Goal: Obtain resource: Obtain resource

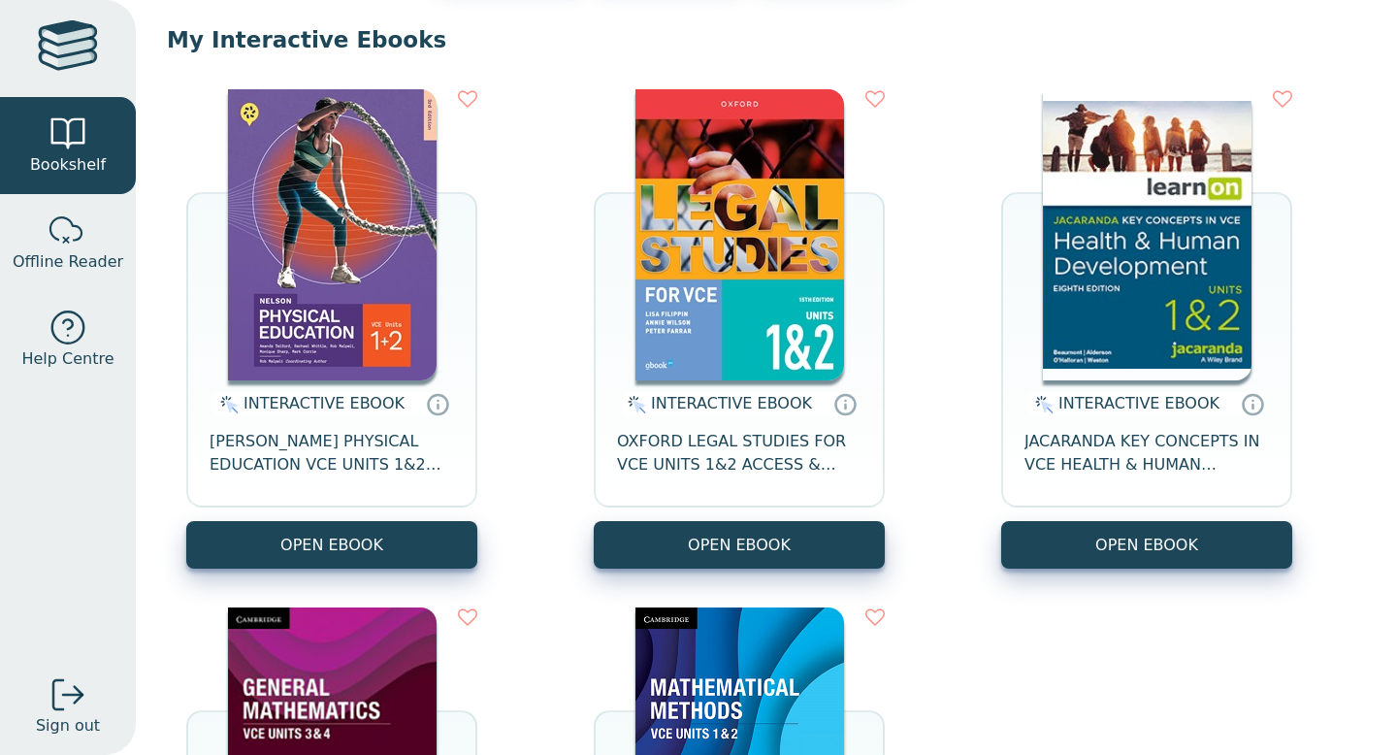
scroll to position [181, 0]
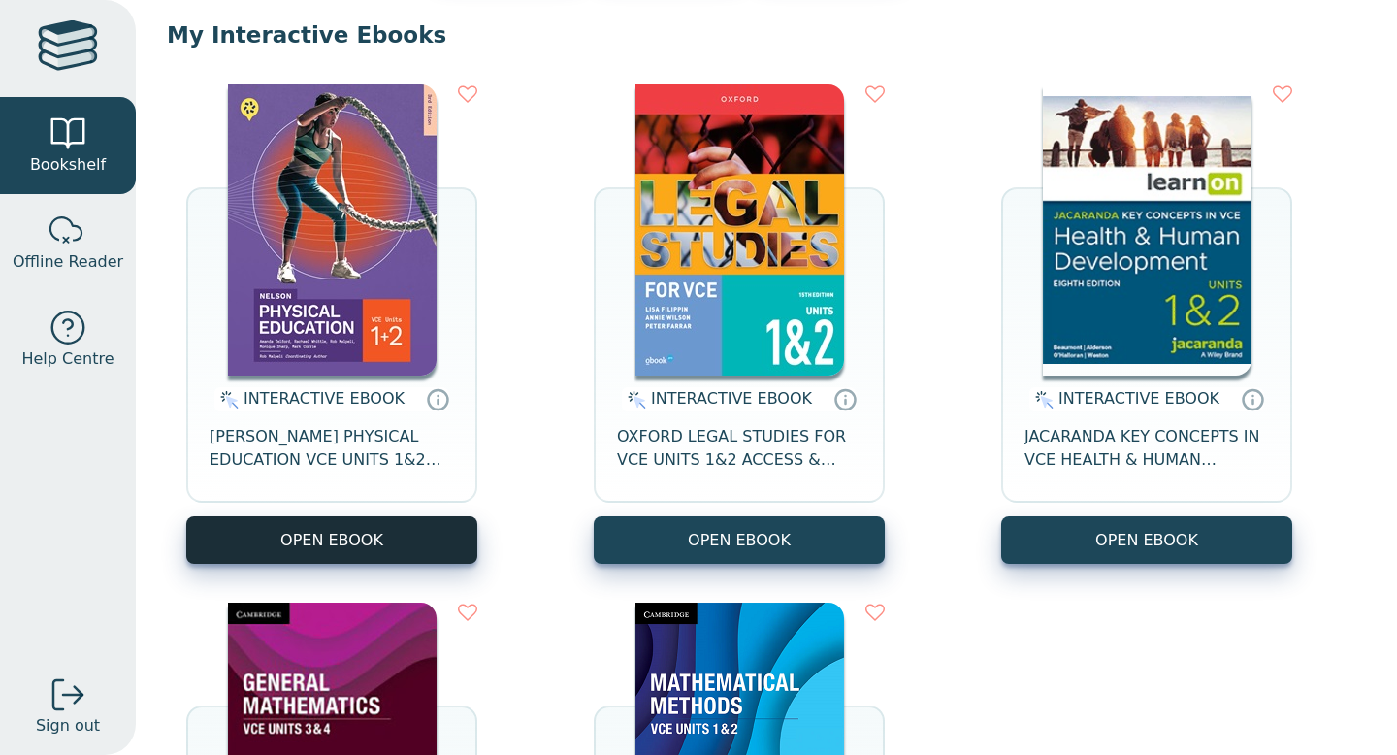
click at [428, 551] on button "OPEN EBOOK" at bounding box center [331, 540] width 291 height 48
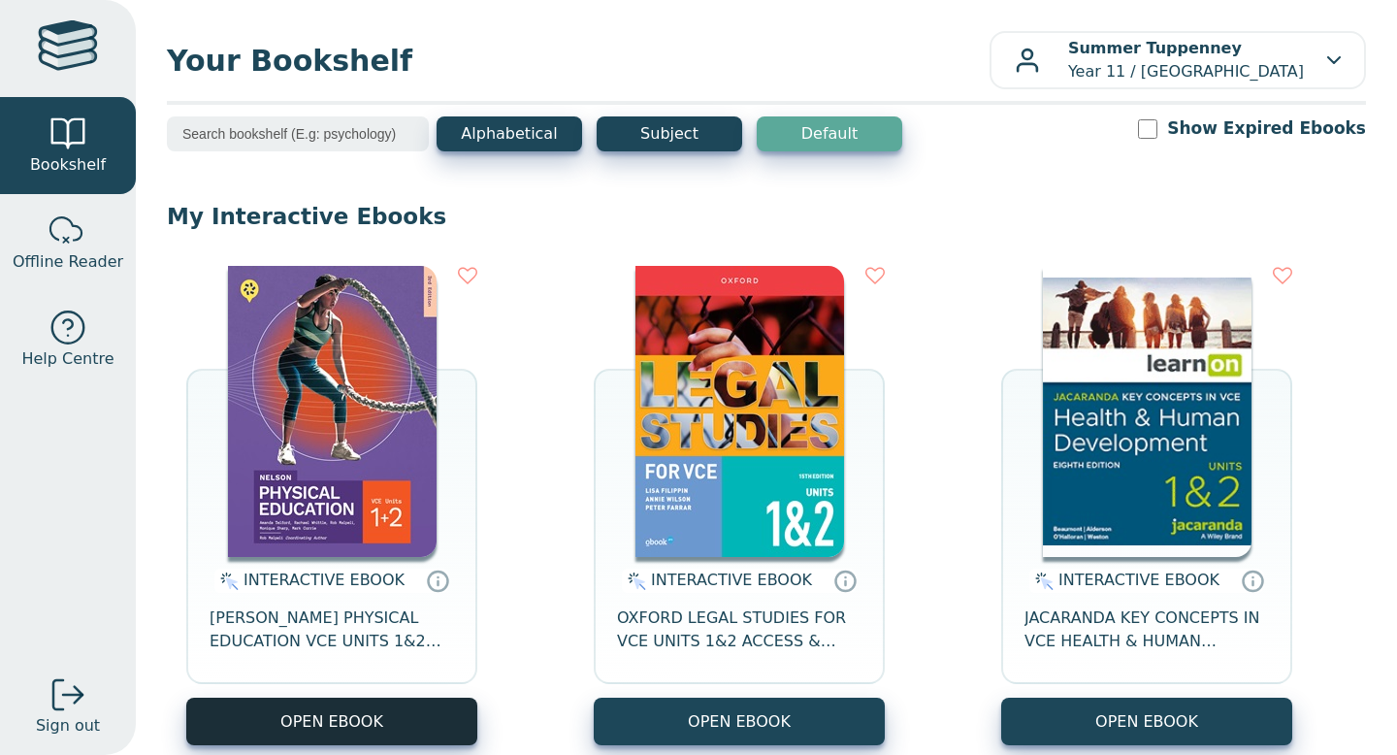
click at [432, 707] on button "OPEN EBOOK" at bounding box center [331, 721] width 291 height 48
